Goal: Check status: Check status

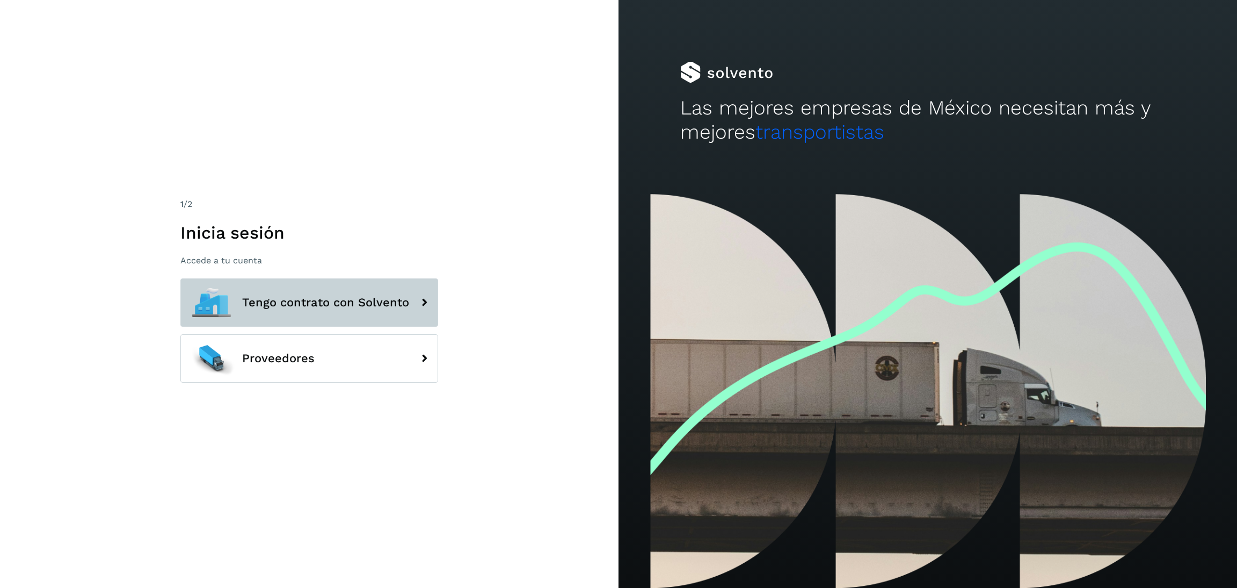
click at [355, 298] on span "Tengo contrato con Solvento" at bounding box center [325, 302] width 167 height 13
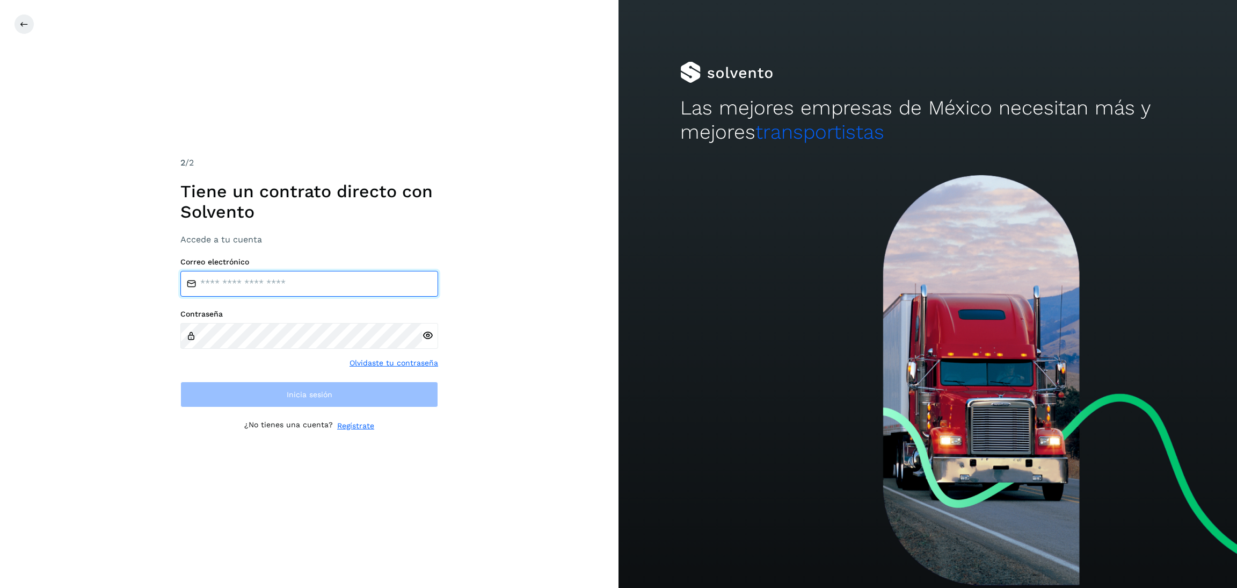
type input "**********"
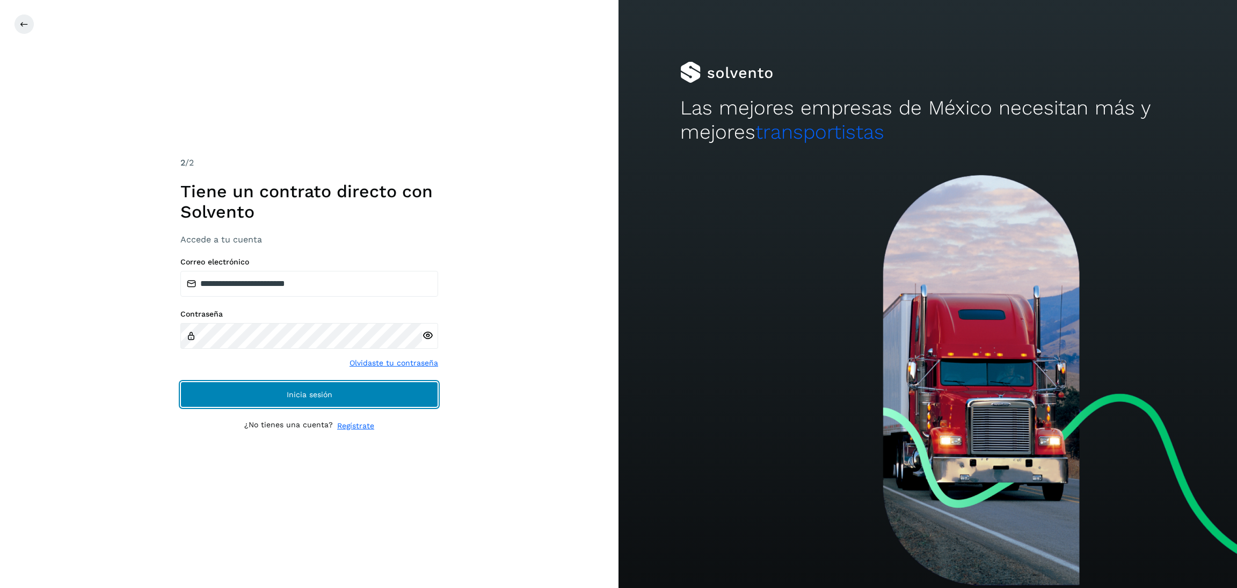
click at [334, 396] on button "Inicia sesión" at bounding box center [309, 394] width 258 height 26
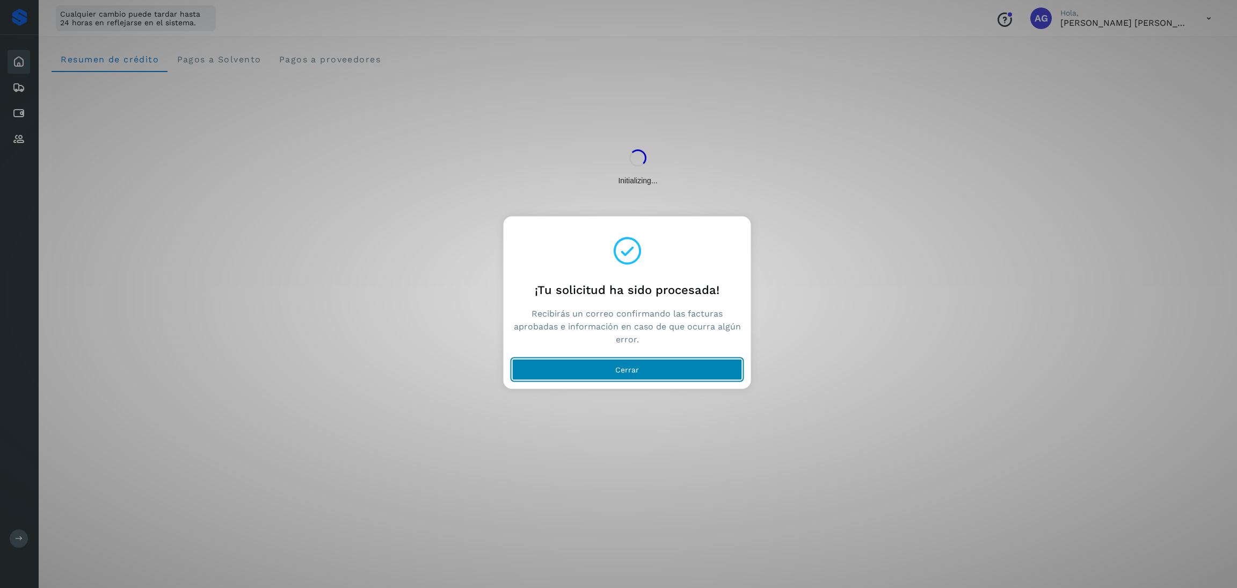
click at [678, 372] on button "Cerrar" at bounding box center [627, 369] width 230 height 21
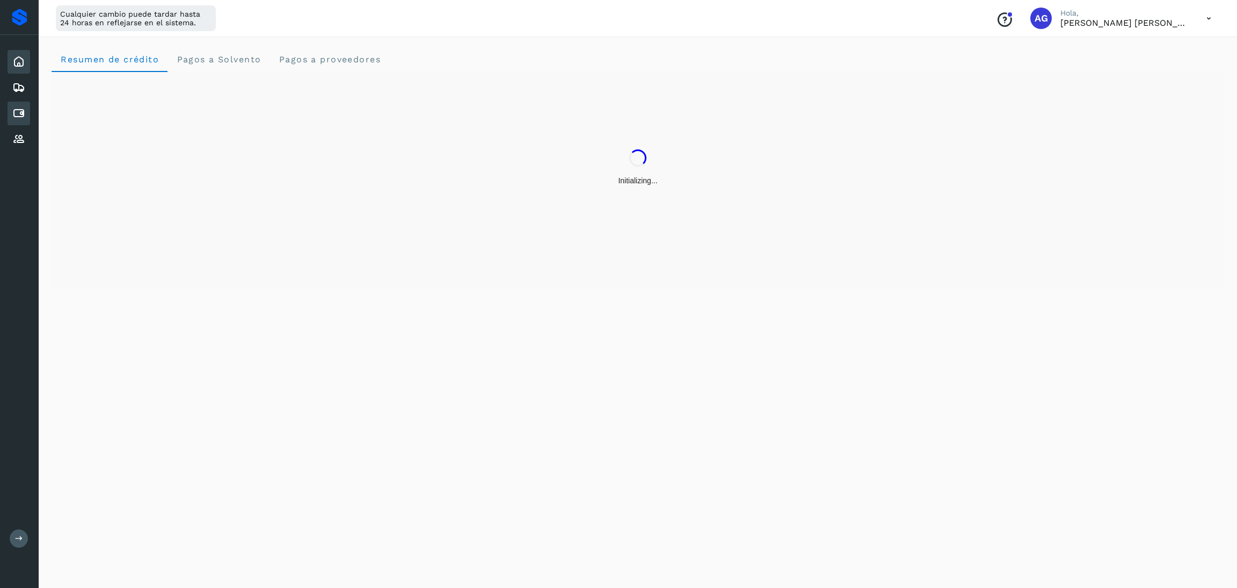
click at [24, 107] on icon at bounding box center [18, 113] width 13 height 13
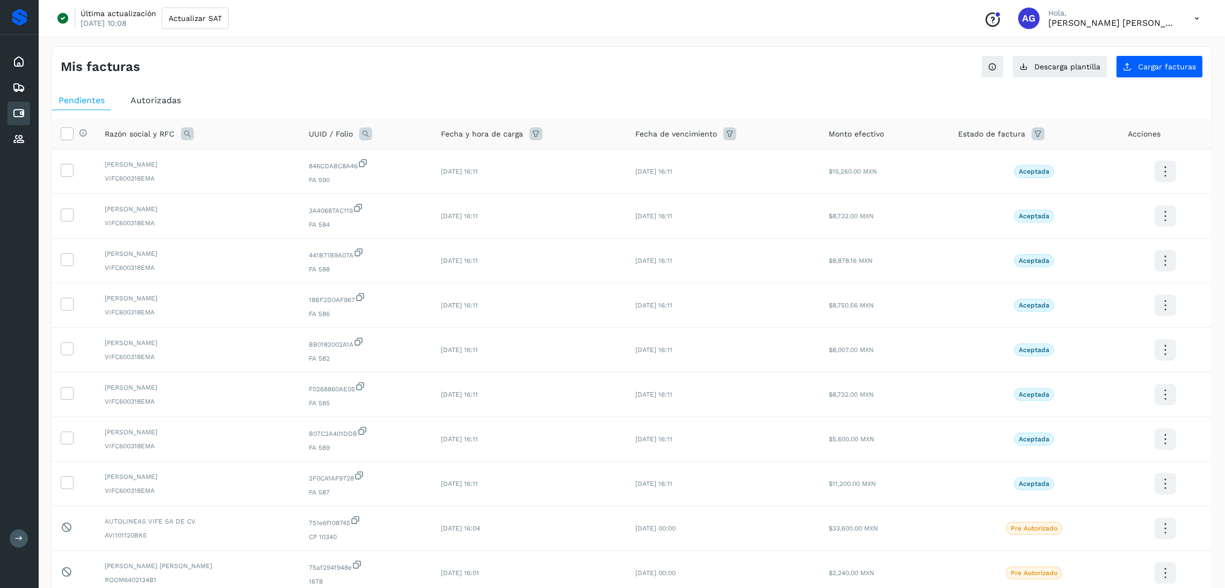
scroll to position [81, 0]
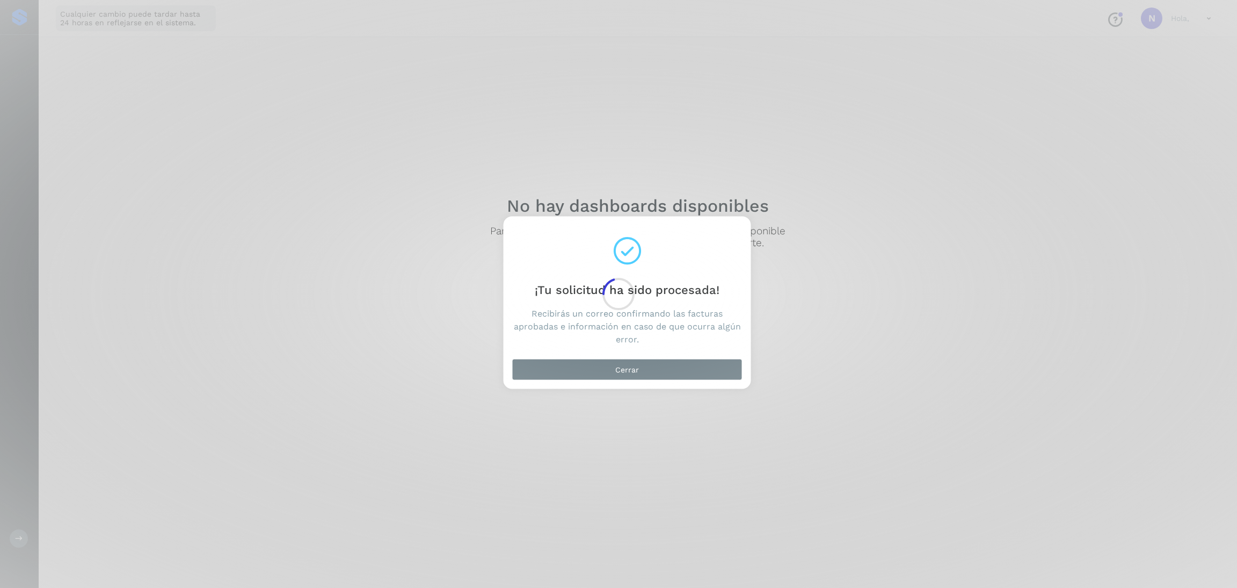
click at [692, 356] on div "Cerrar" at bounding box center [628, 371] width 248 height 34
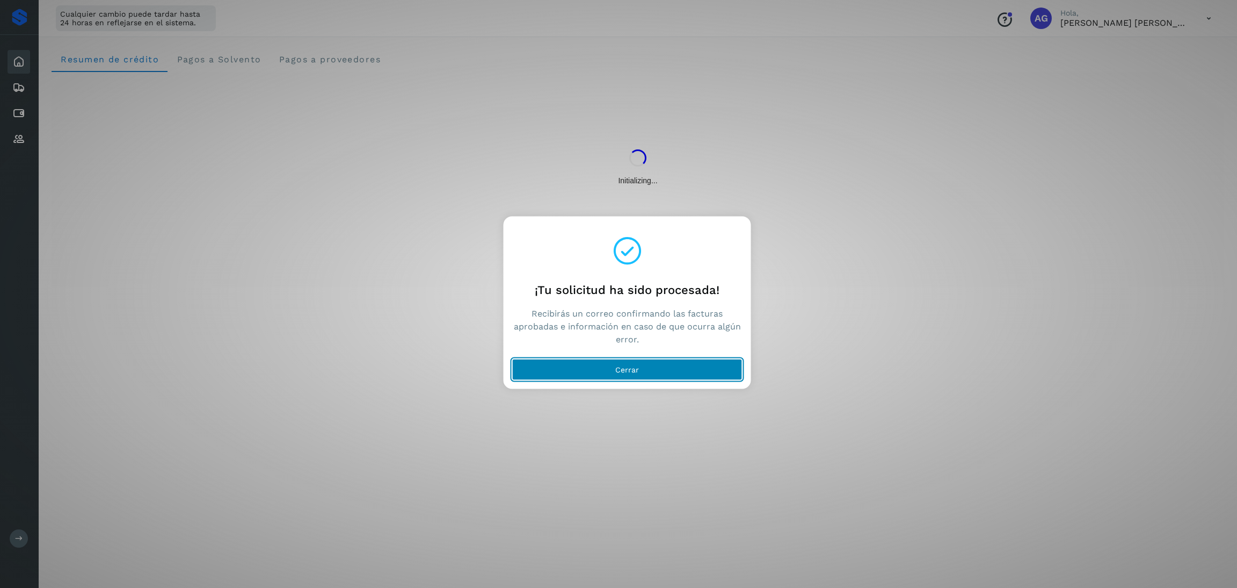
click at [681, 361] on button "Cerrar" at bounding box center [627, 369] width 230 height 21
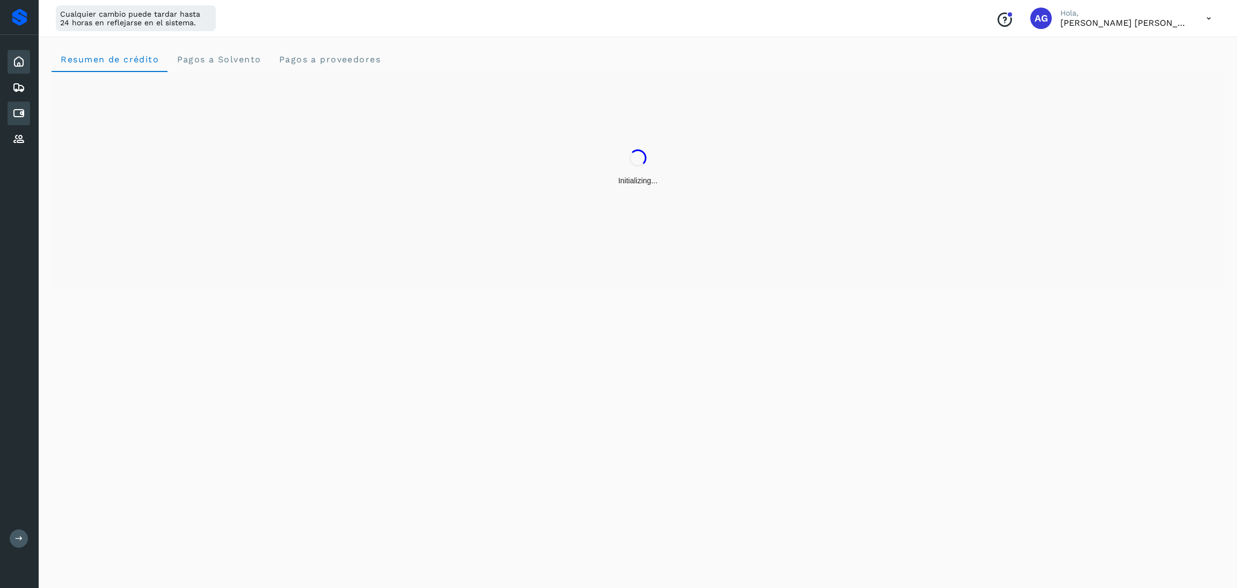
click at [17, 110] on icon at bounding box center [18, 113] width 13 height 13
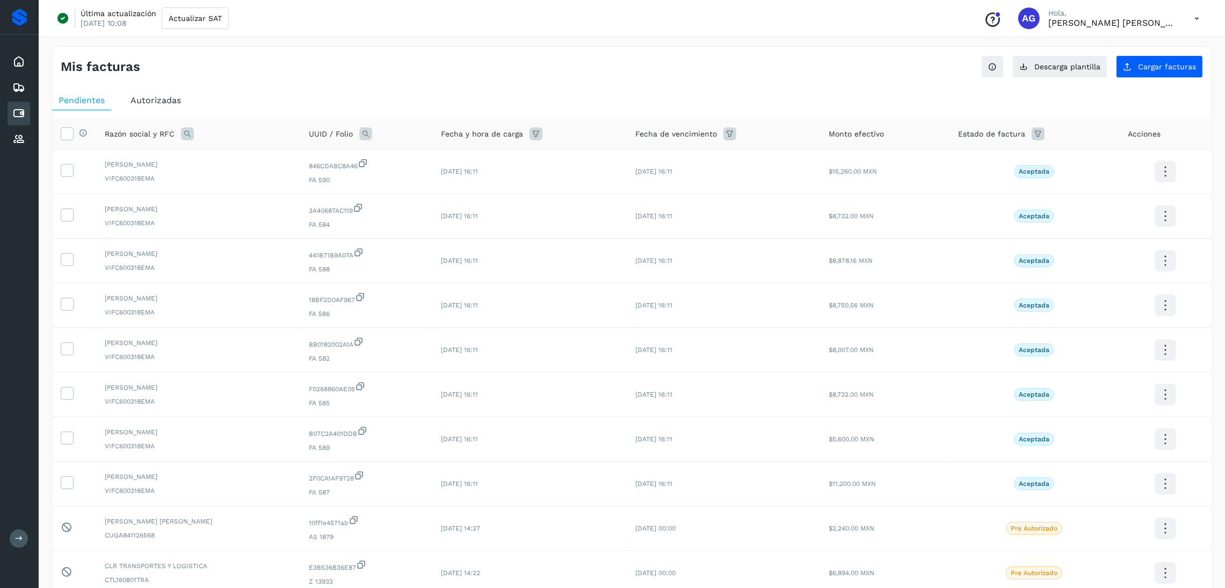
click at [157, 99] on span "Autorizadas" at bounding box center [156, 100] width 50 height 10
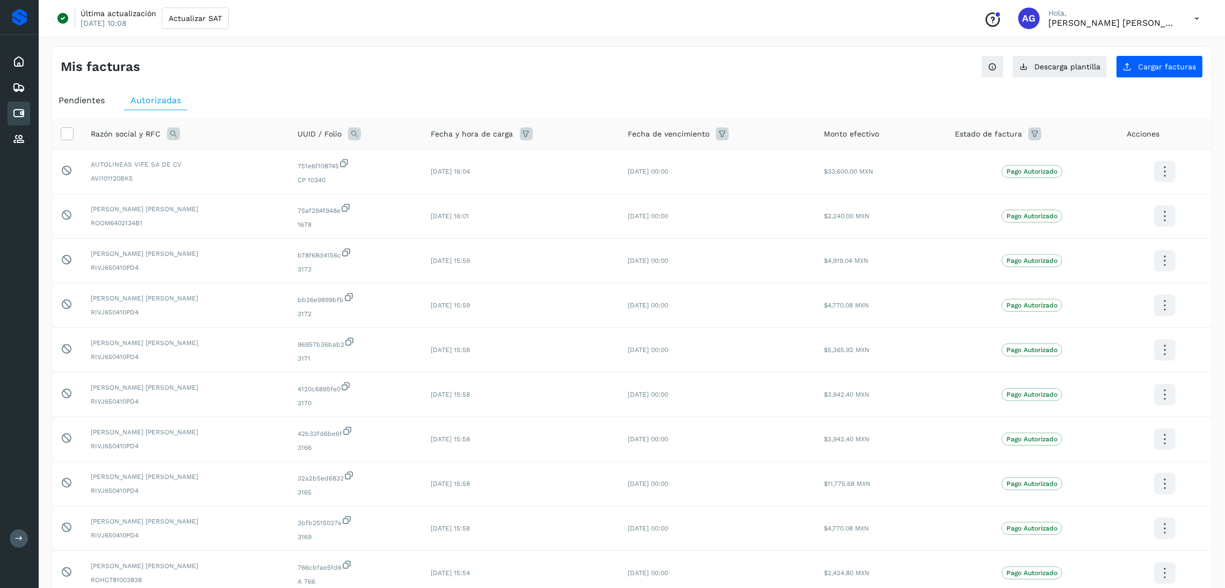
click at [96, 100] on span "Pendientes" at bounding box center [82, 100] width 46 height 10
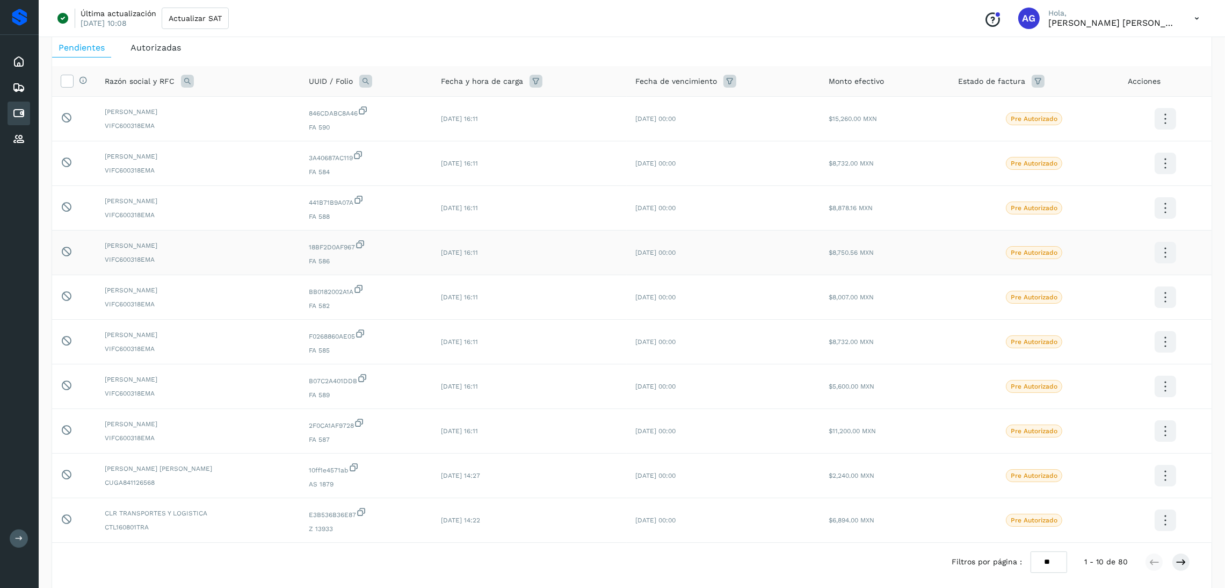
scroll to position [81, 0]
